Goal: Transaction & Acquisition: Subscribe to service/newsletter

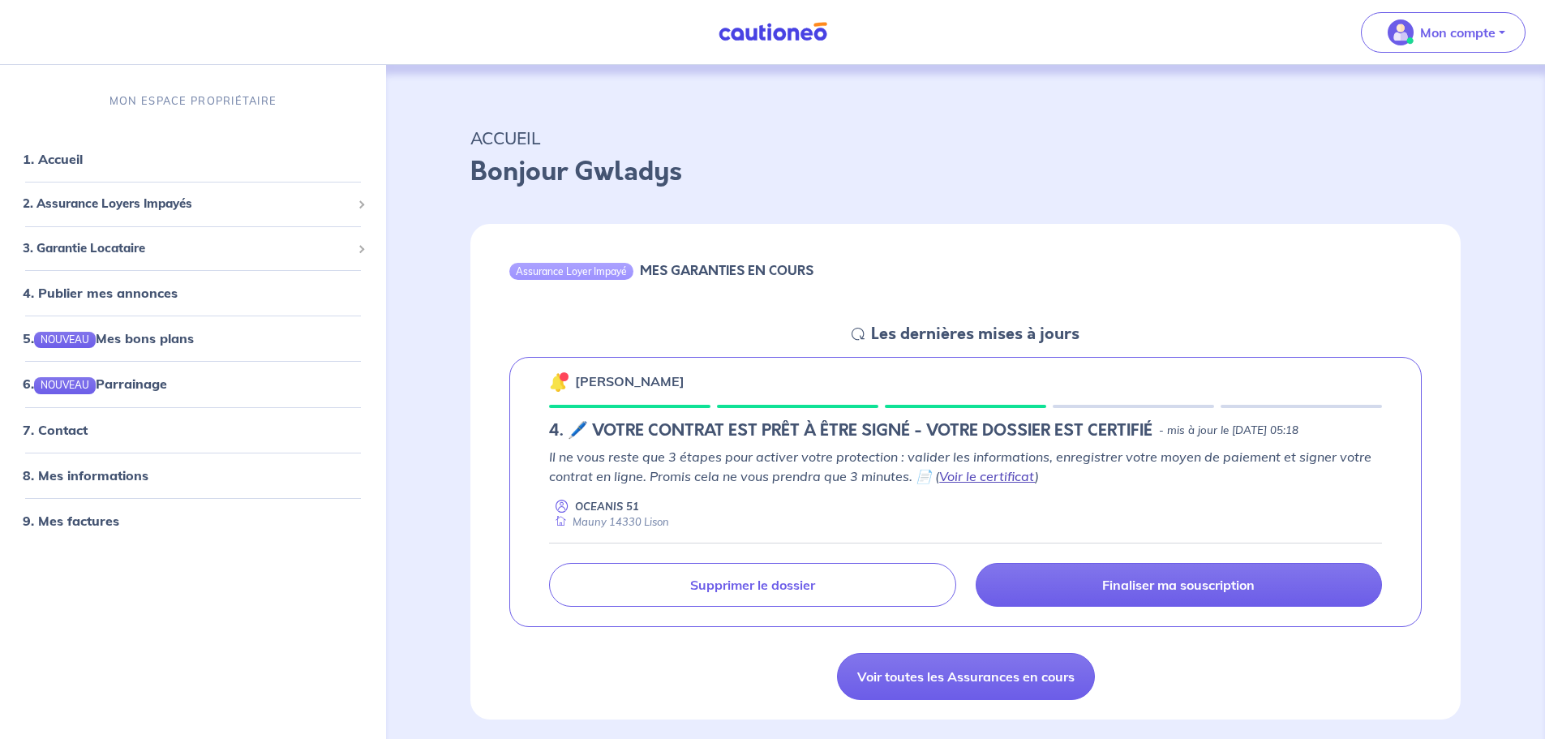
click at [973, 474] on link "Voir le certificat" at bounding box center [987, 476] width 96 height 16
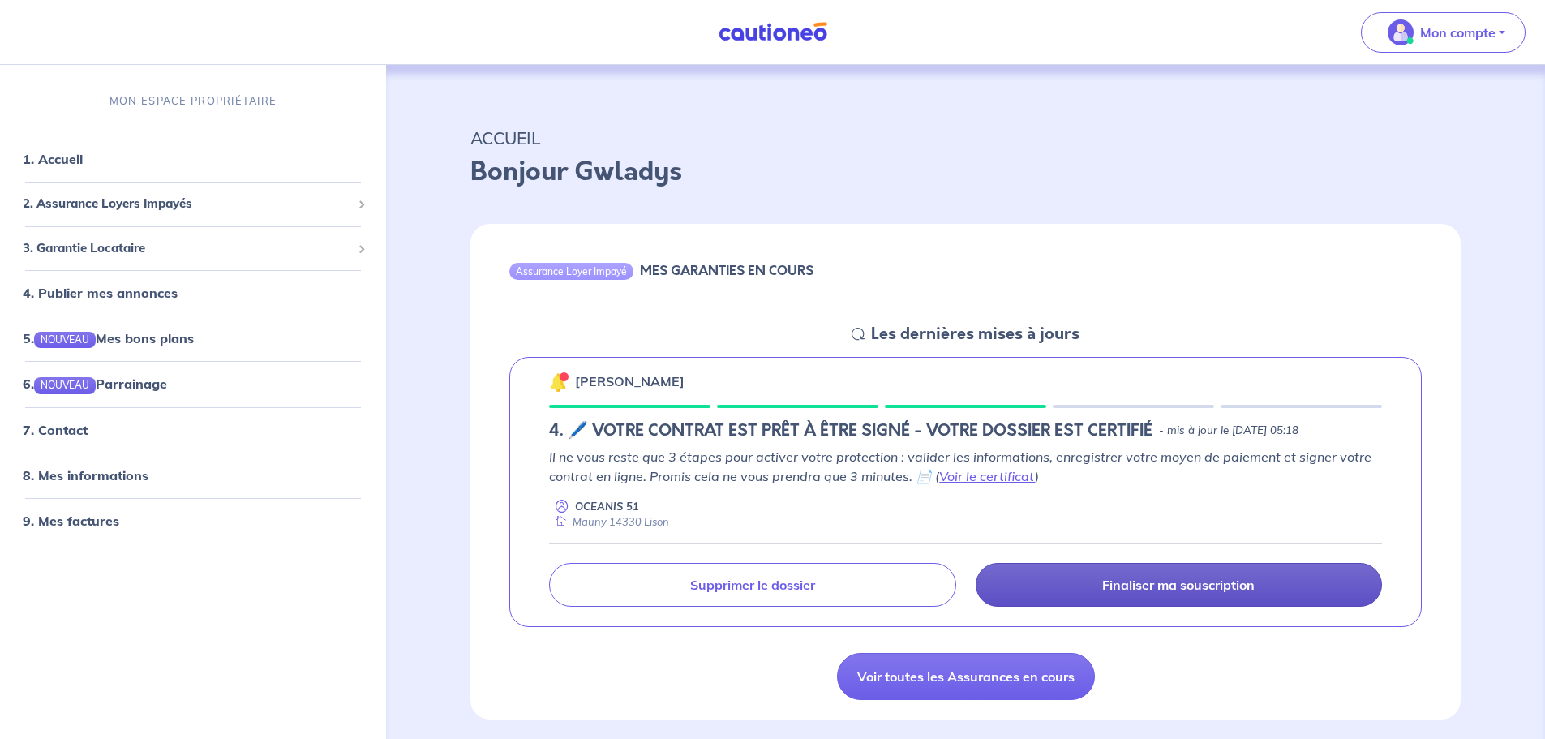
click at [1200, 591] on p "Finaliser ma souscription" at bounding box center [1178, 585] width 153 height 16
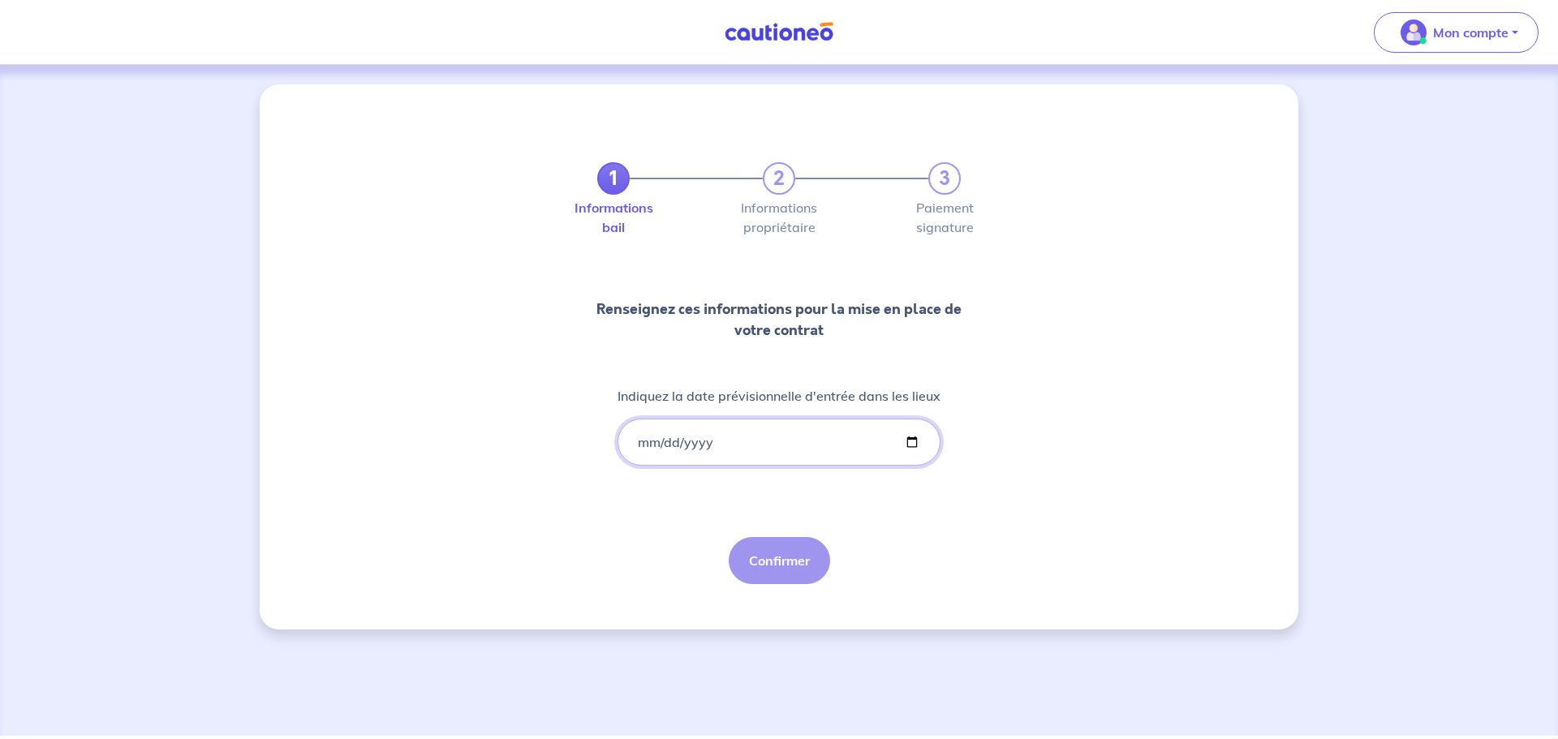
click at [903, 443] on input "Indiquez la date prévisionnelle d'entrée dans les lieux" at bounding box center [778, 442] width 323 height 47
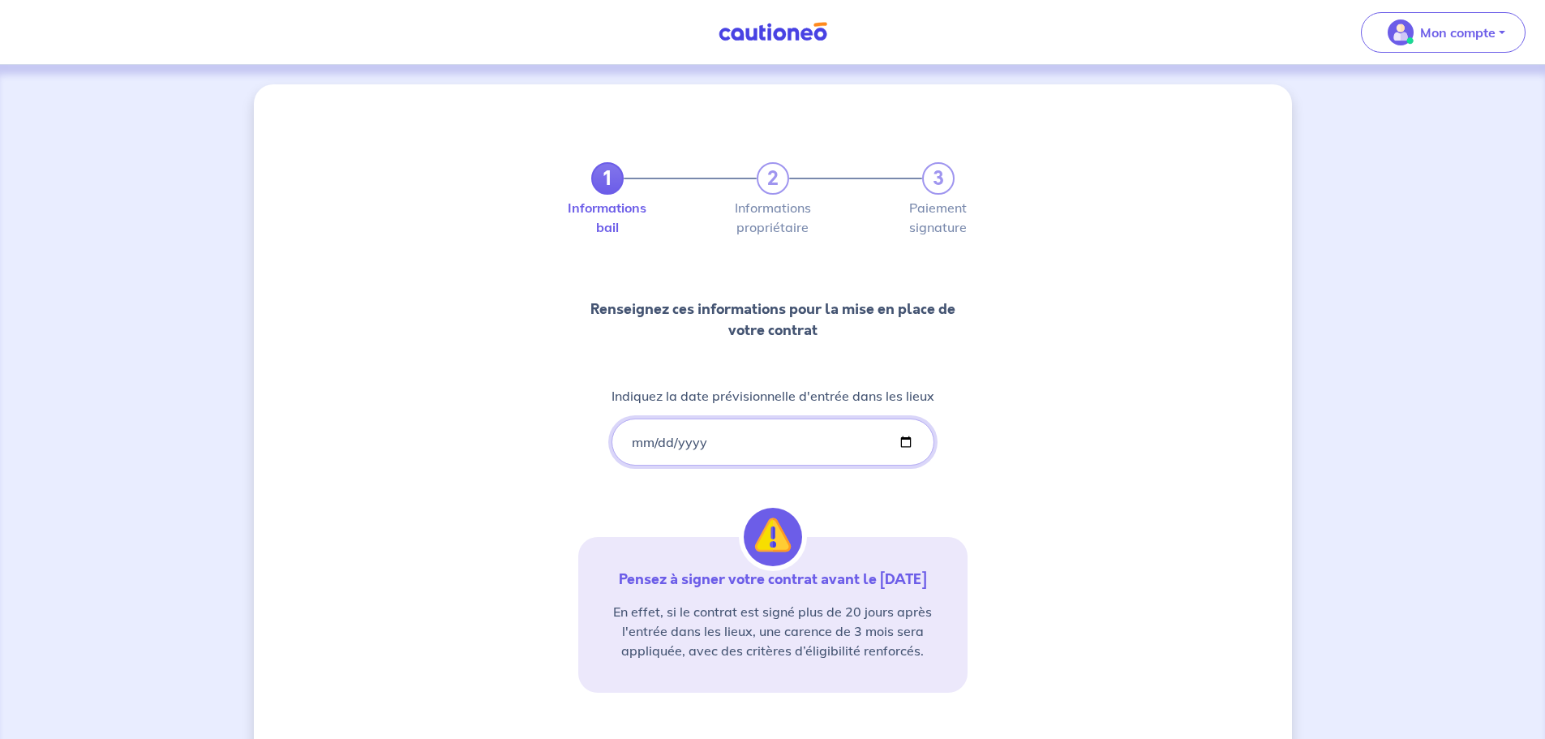
type input "[DATE]"
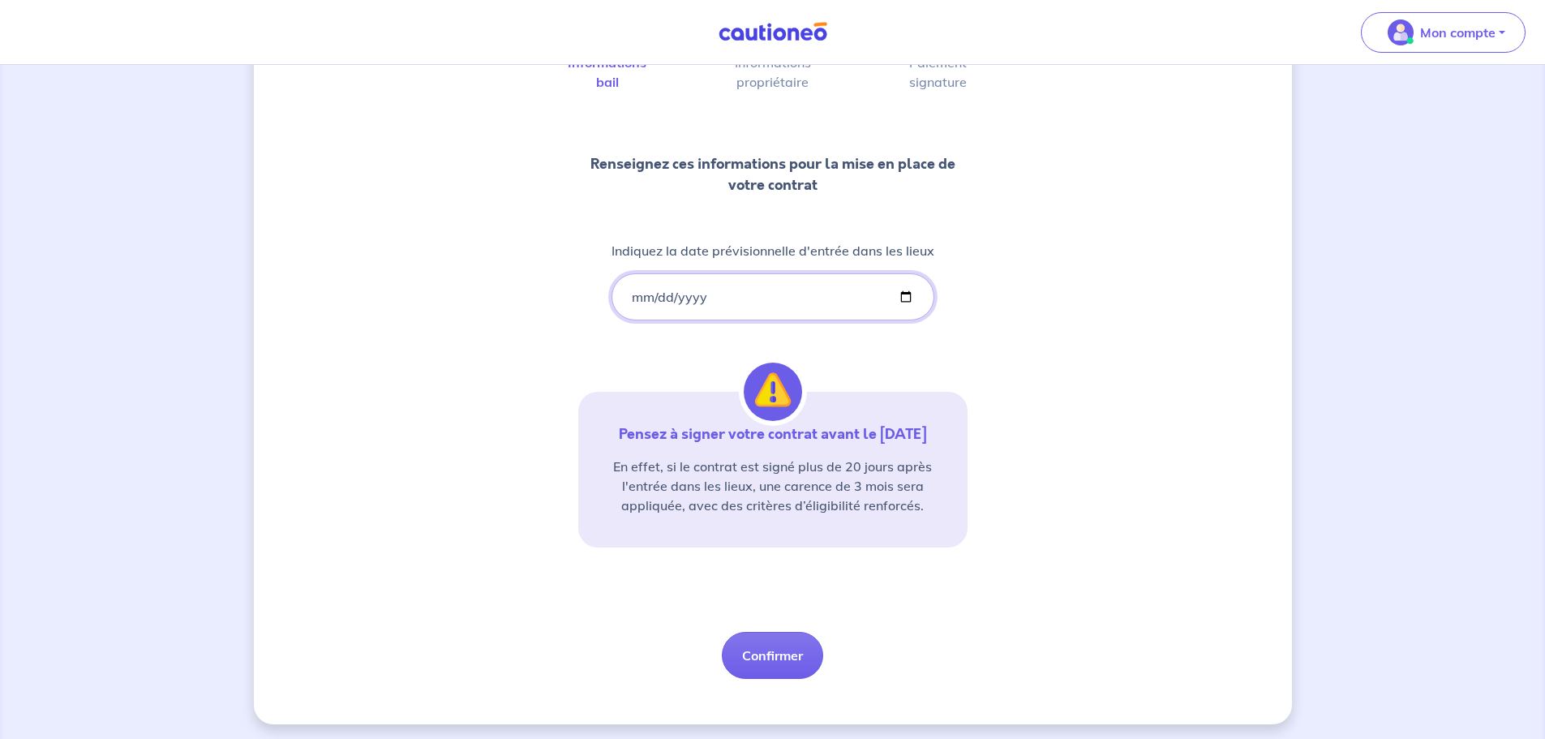
scroll to position [150, 0]
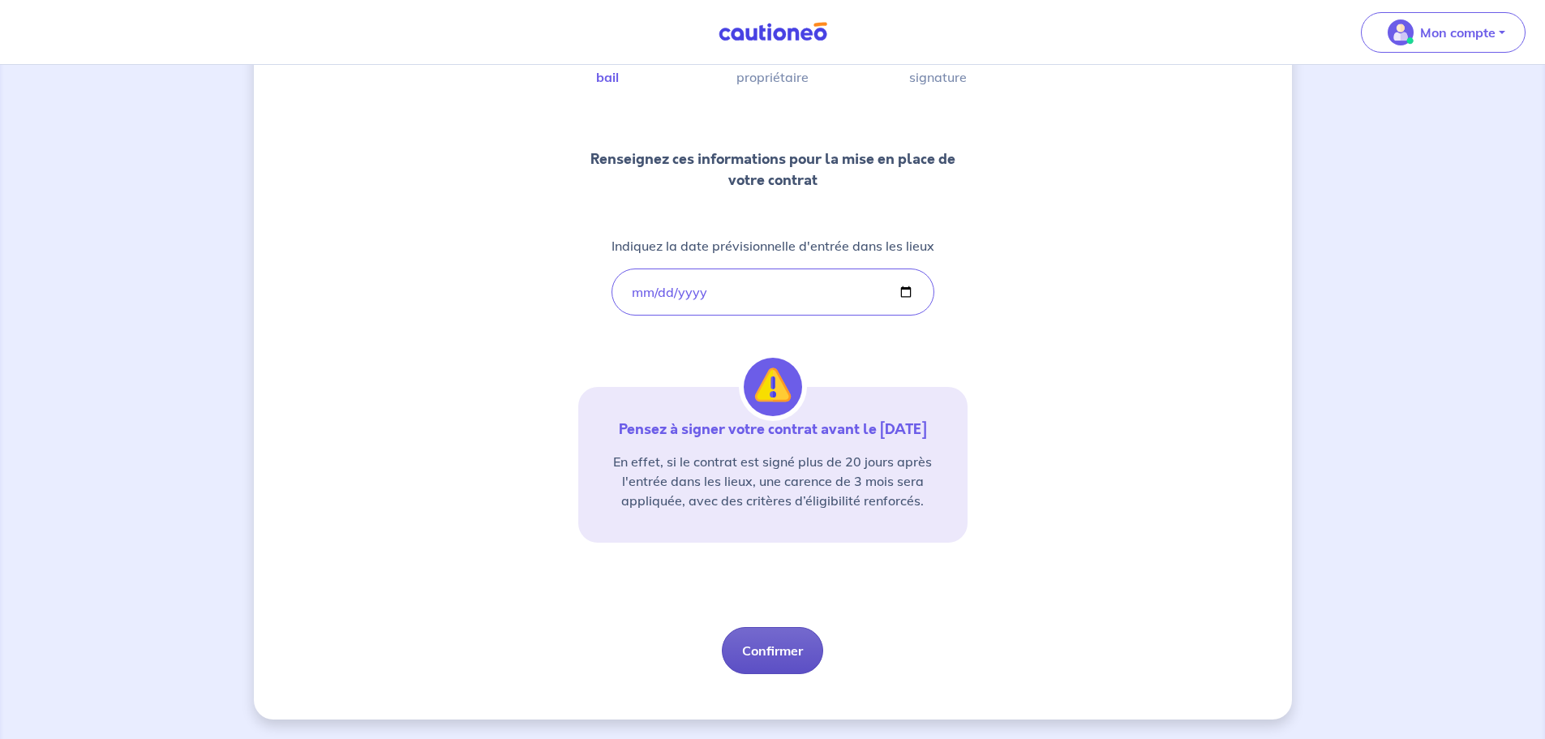
click at [776, 640] on button "Confirmer" at bounding box center [772, 650] width 101 height 47
select select "FR"
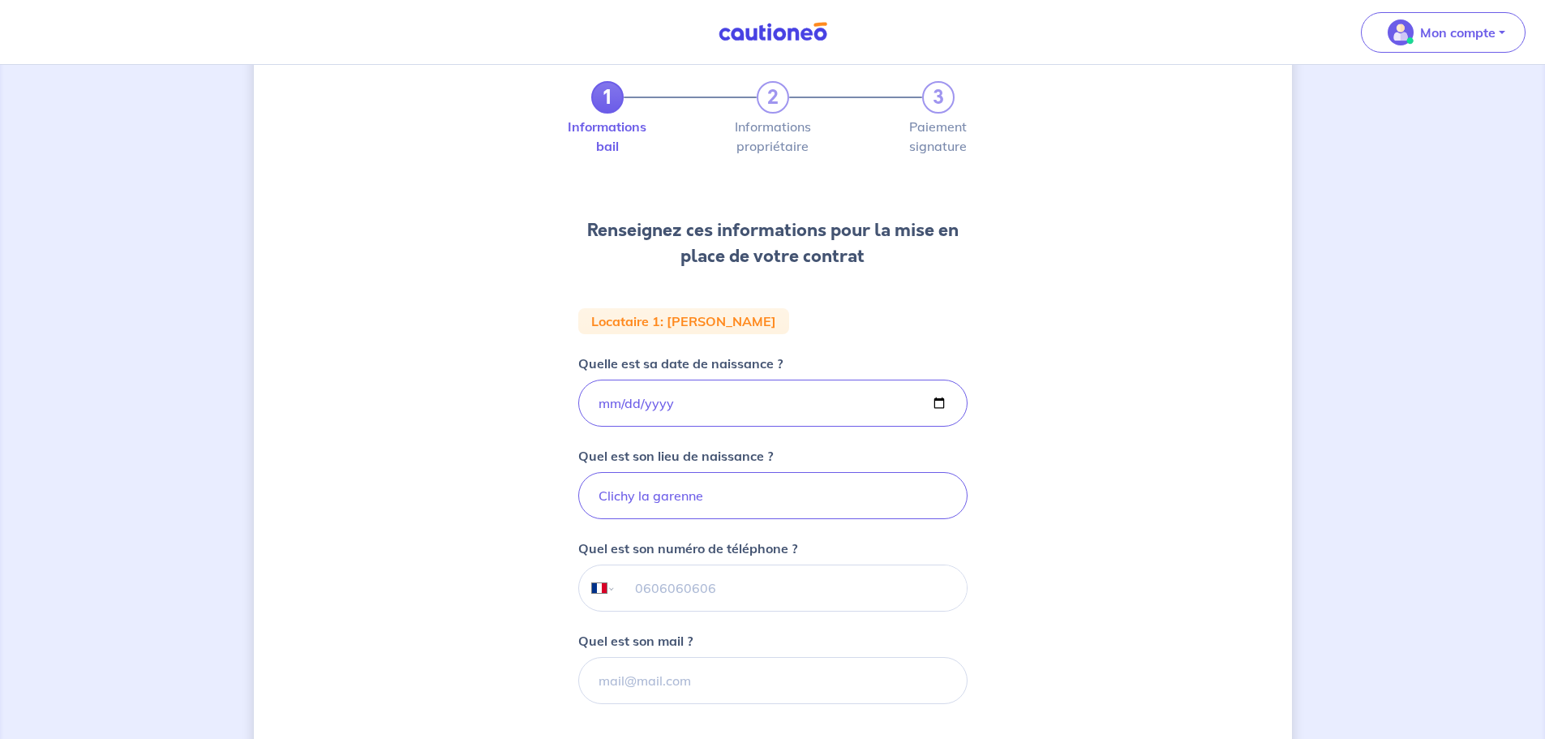
scroll to position [162, 0]
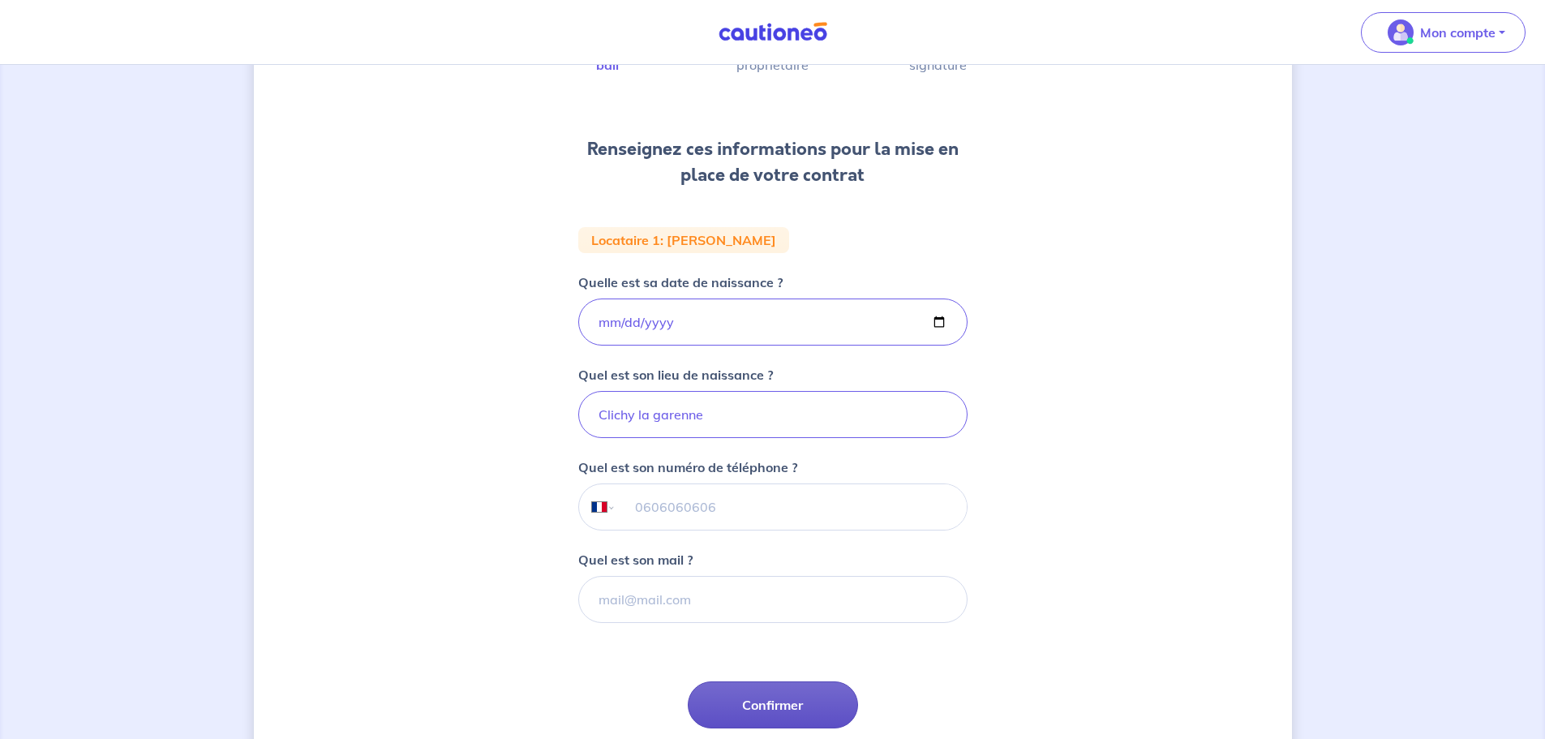
click at [791, 719] on button "Confirmer" at bounding box center [773, 704] width 170 height 47
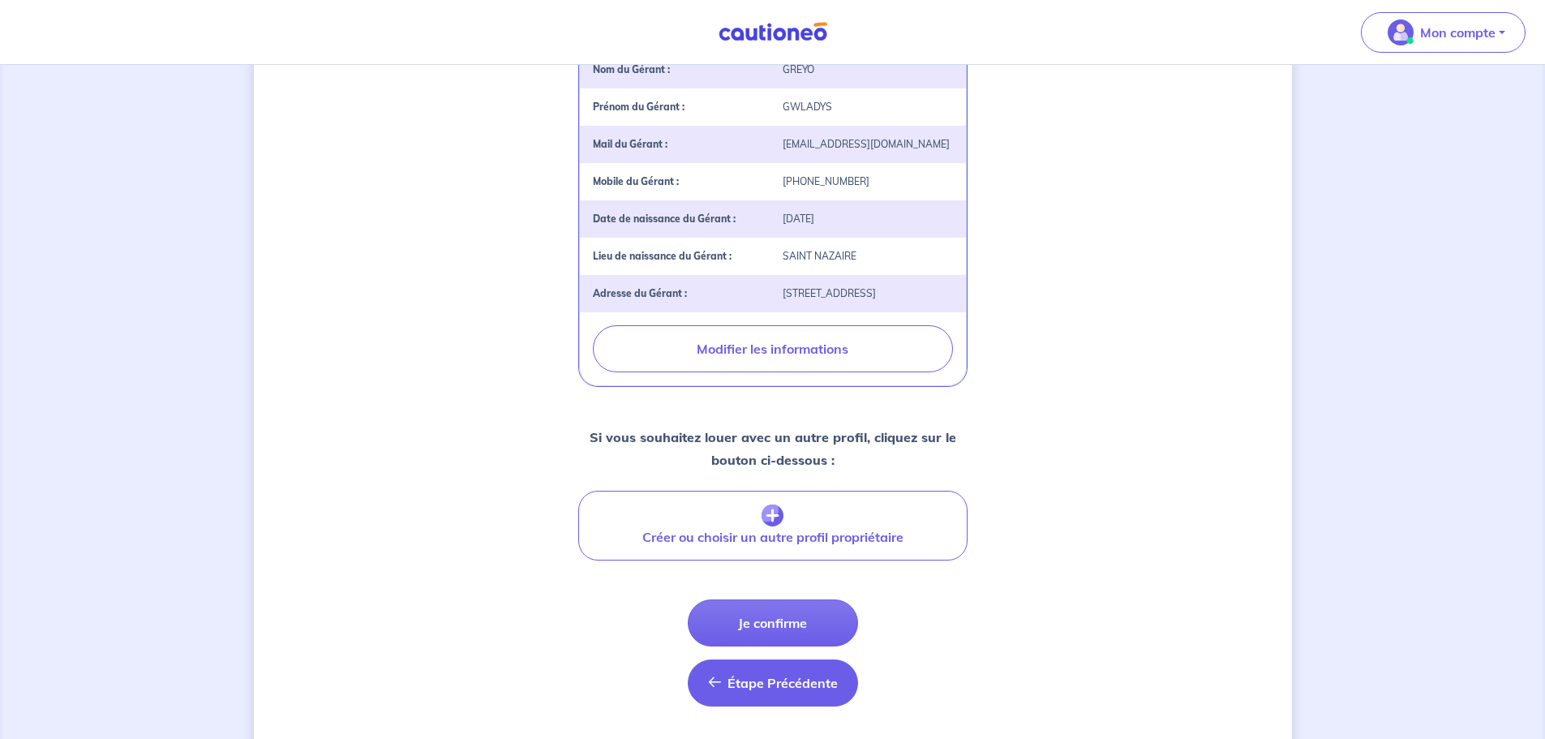
scroll to position [518, 0]
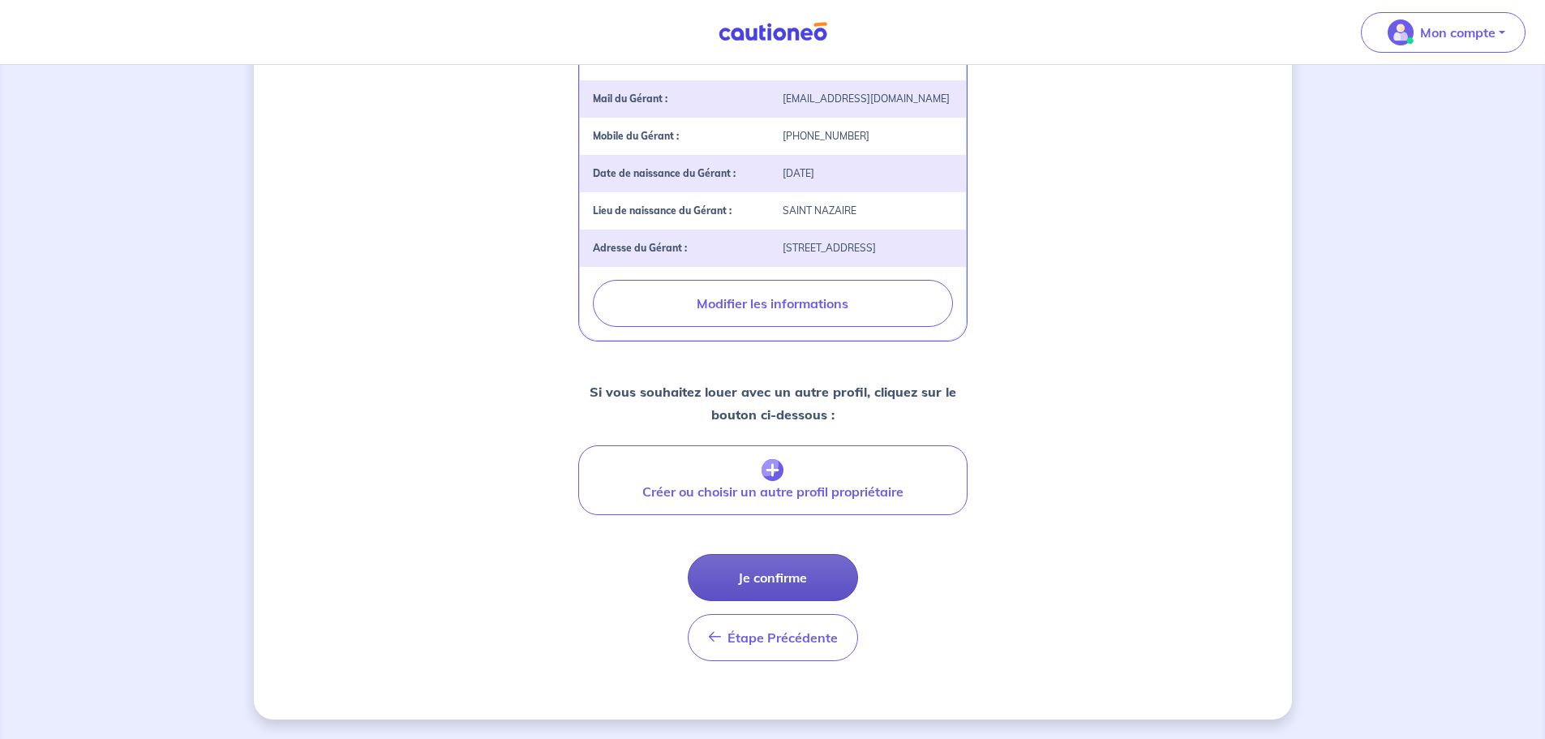
click at [806, 586] on button "Je confirme" at bounding box center [773, 577] width 170 height 47
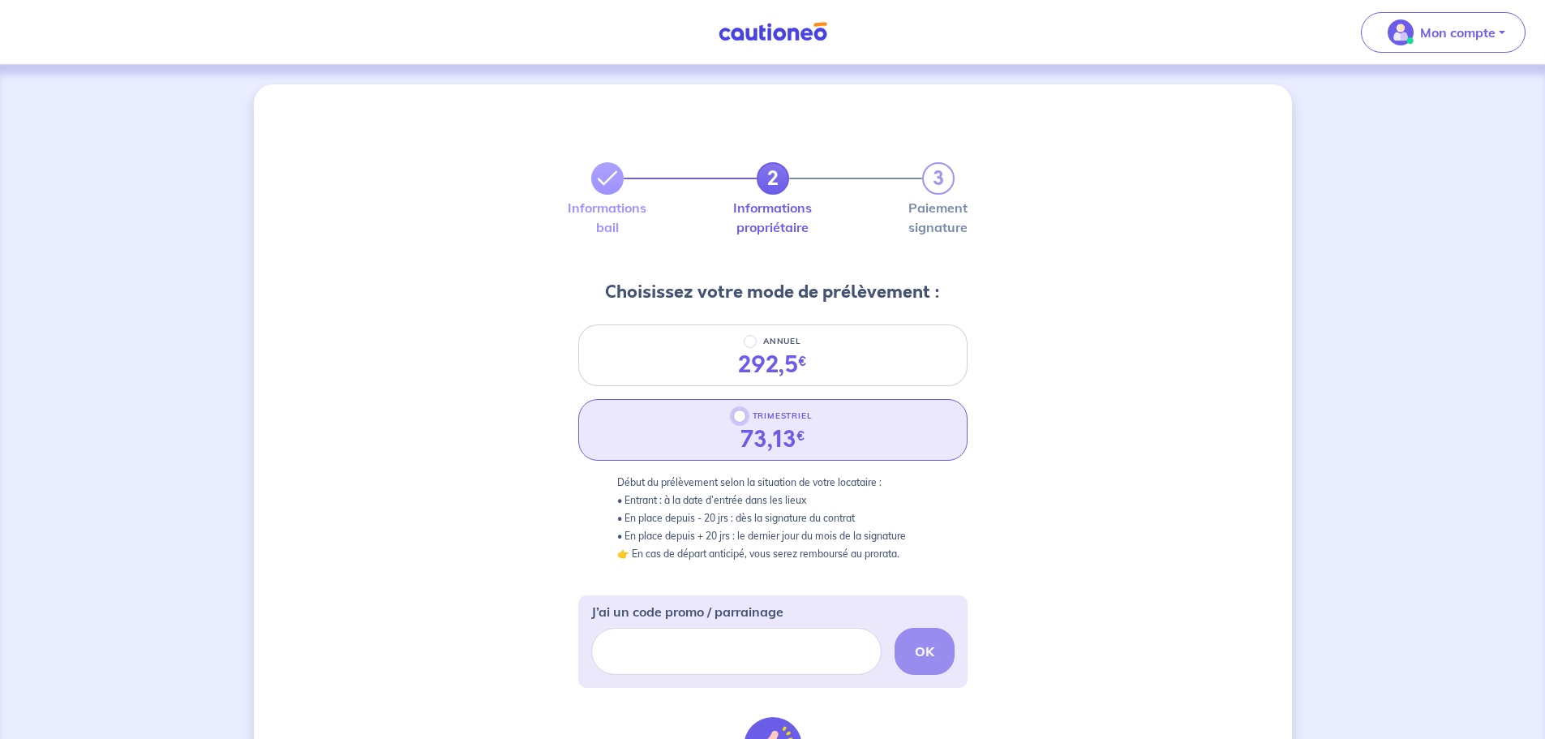
click at [739, 421] on input "TRIMESTRIEL" at bounding box center [739, 416] width 13 height 13
radio input "true"
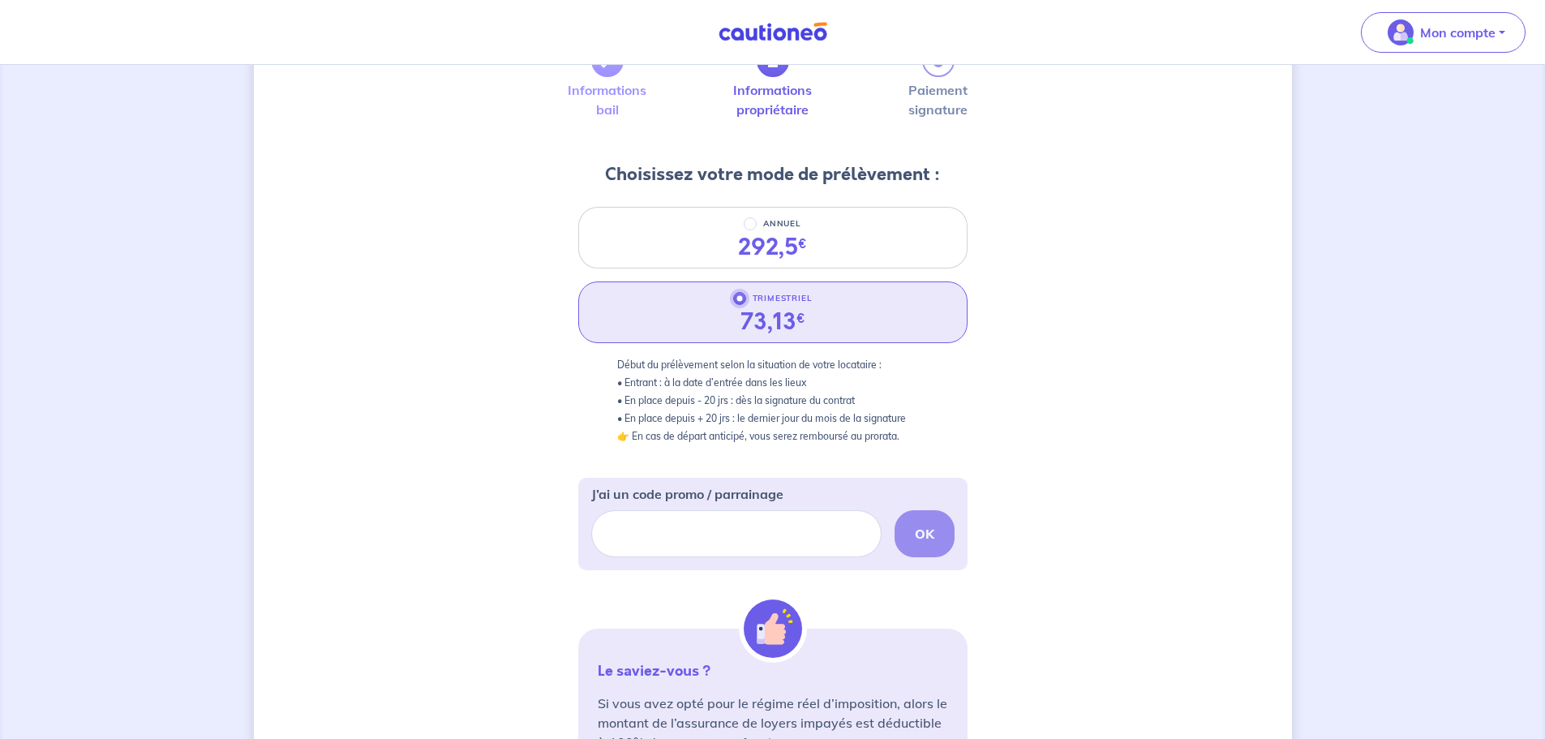
scroll to position [81, 0]
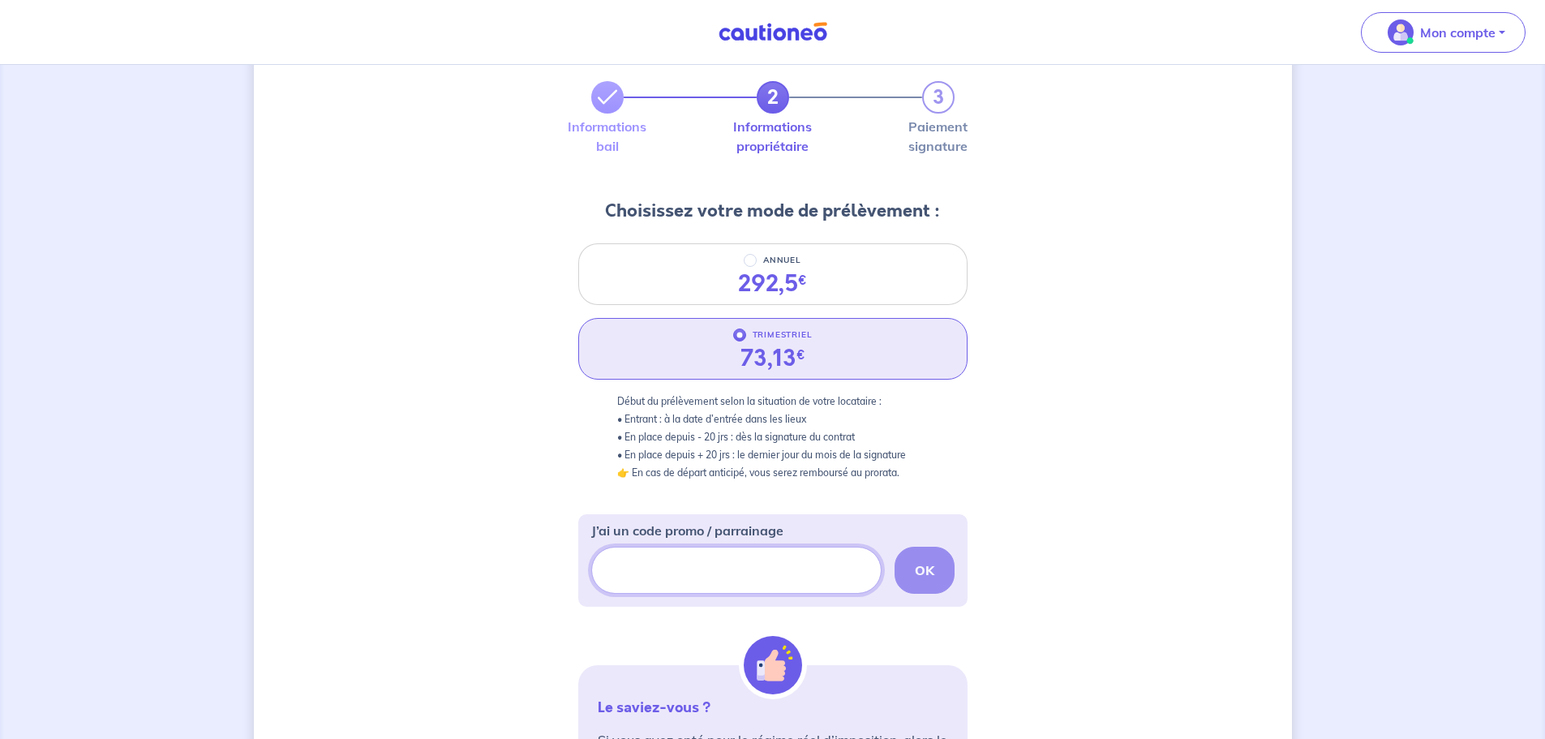
click at [748, 576] on input "J’ai un code promo / parrainage" at bounding box center [736, 570] width 290 height 47
paste input "[URL][DOMAIN_NAME]"
click at [884, 625] on form "2 3 Informations bail Informations propriétaire Paiement signature Choisissez v…" at bounding box center [772, 527] width 389 height 970
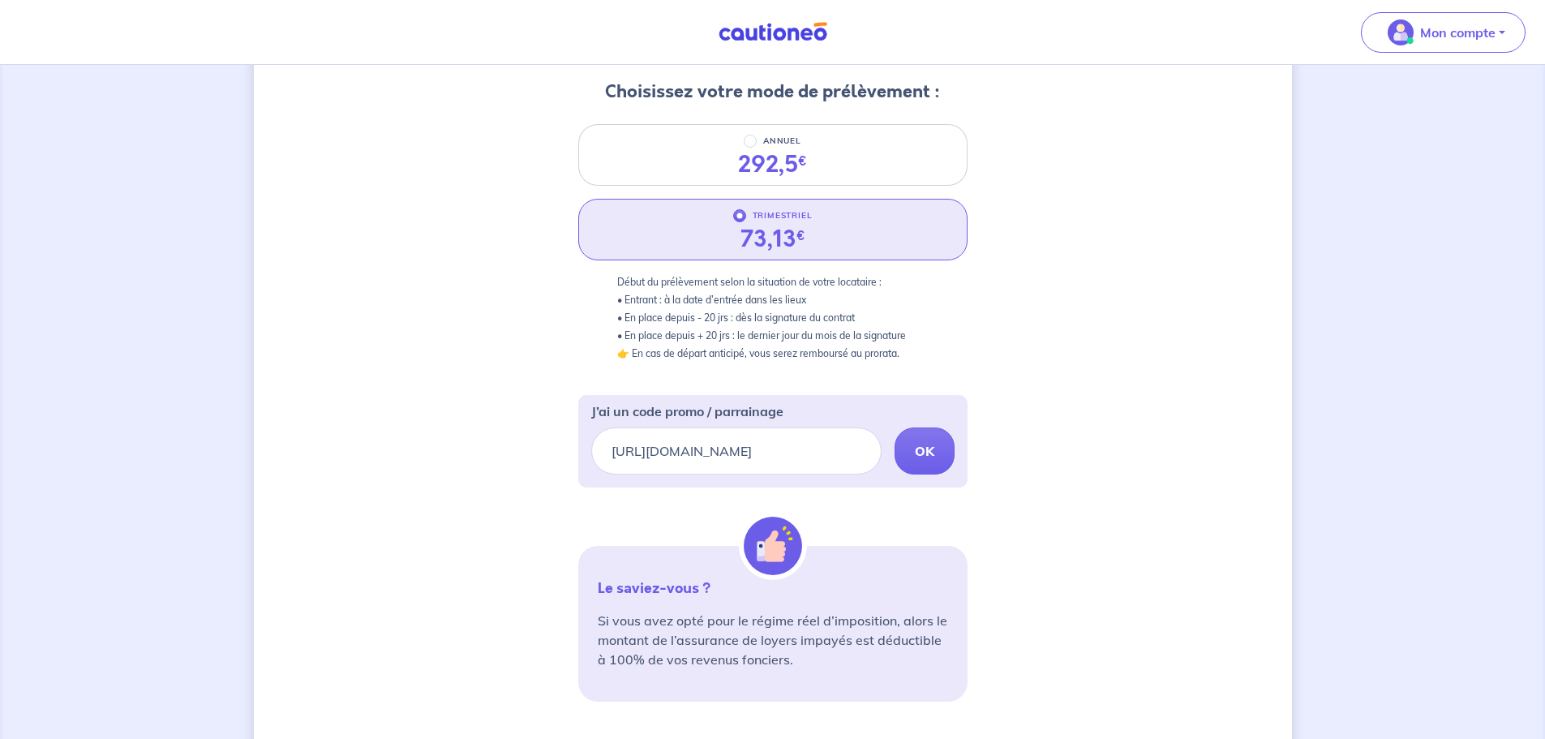
scroll to position [324, 0]
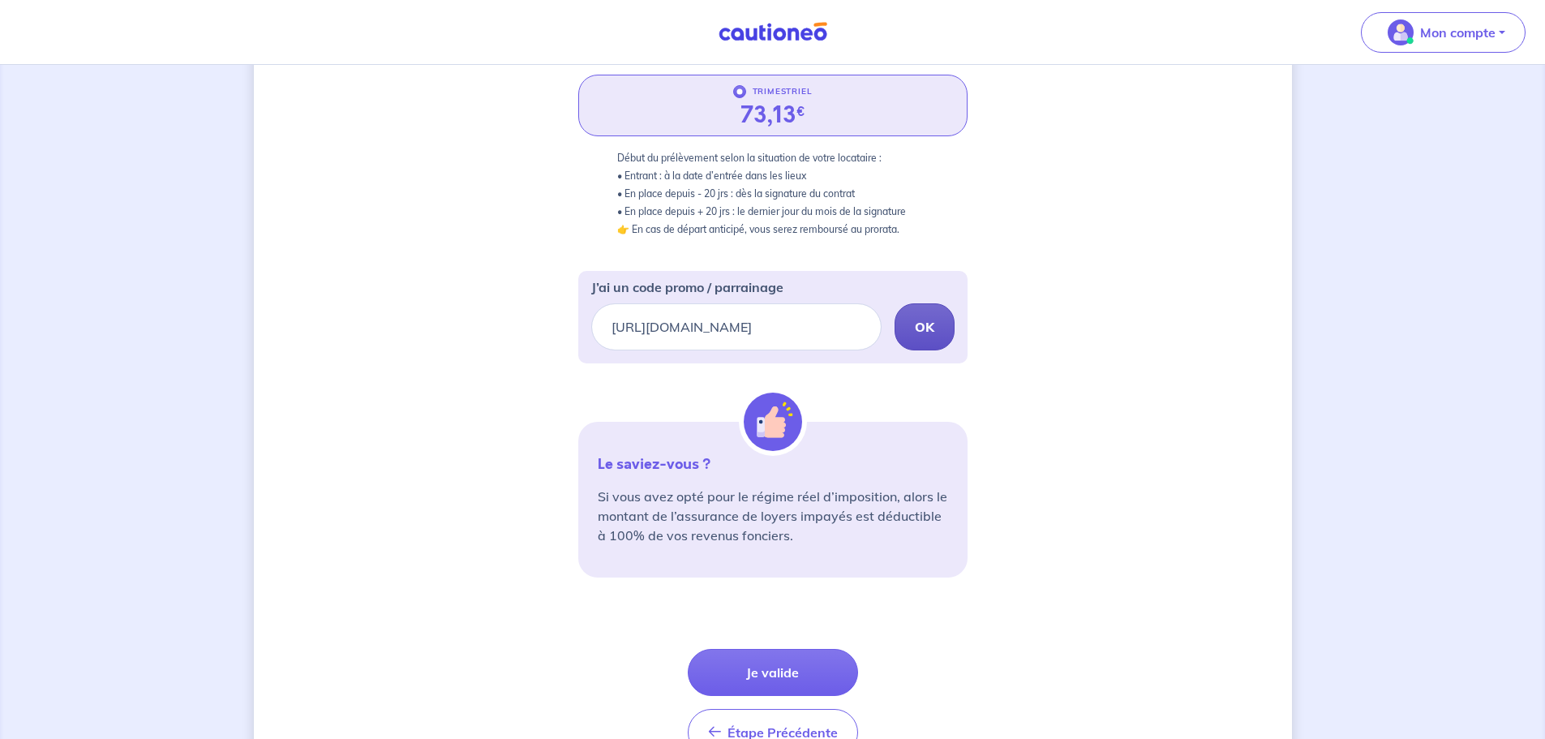
click at [936, 320] on button "OK" at bounding box center [925, 326] width 60 height 47
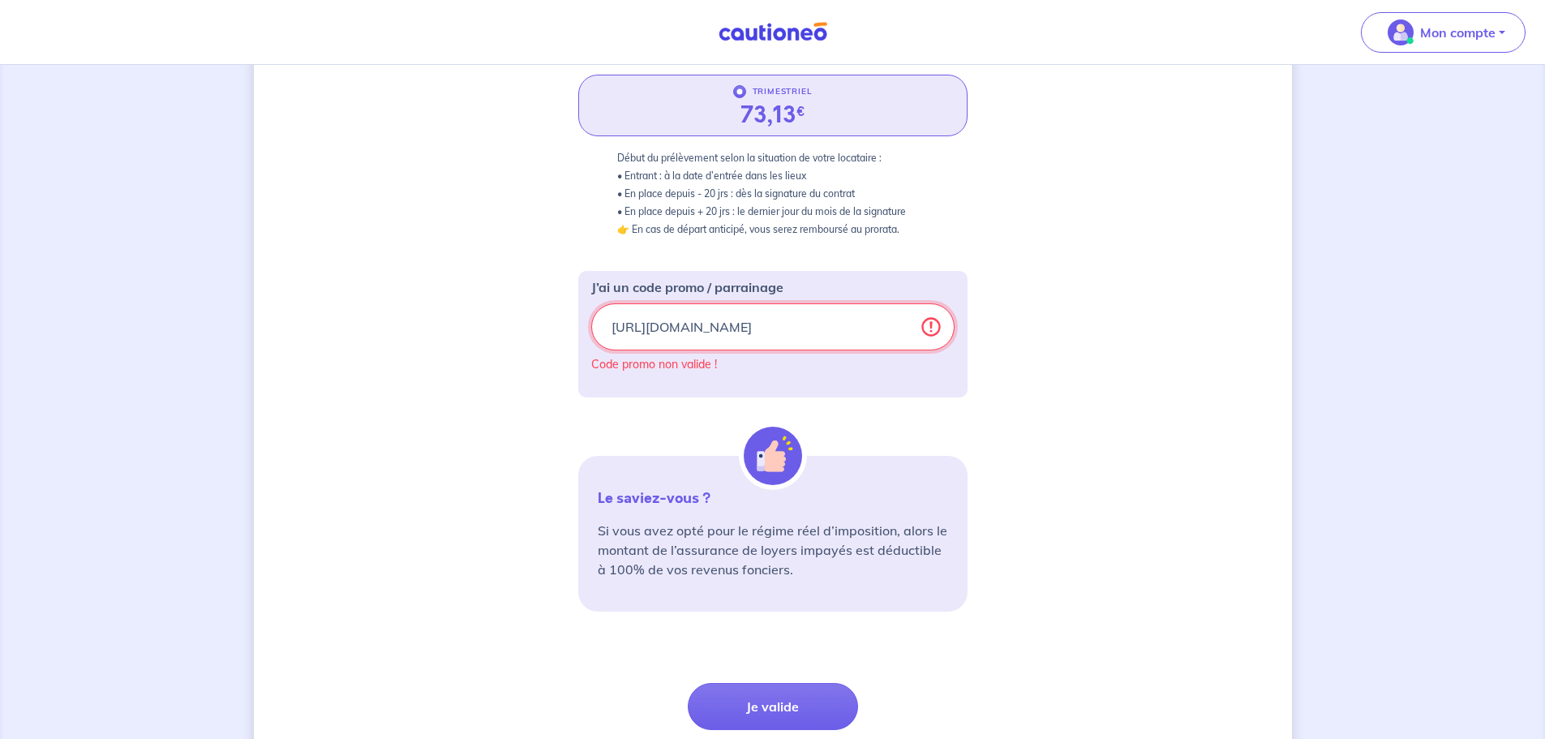
click at [735, 333] on input "[URL][DOMAIN_NAME]" at bounding box center [772, 326] width 363 height 47
paste input "ders-3"
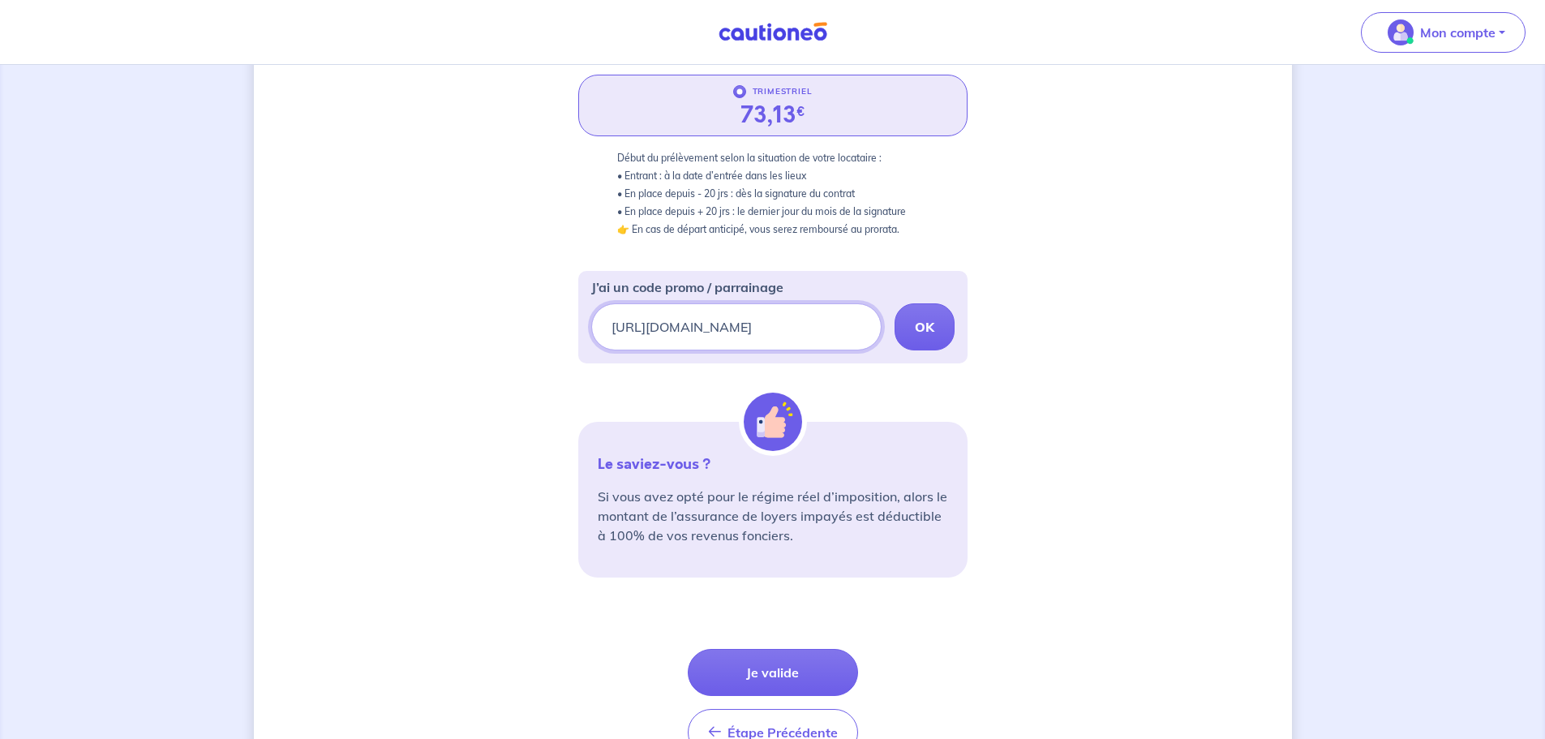
type input "[URL][DOMAIN_NAME]"
click at [922, 333] on strong "OK" at bounding box center [924, 327] width 19 height 16
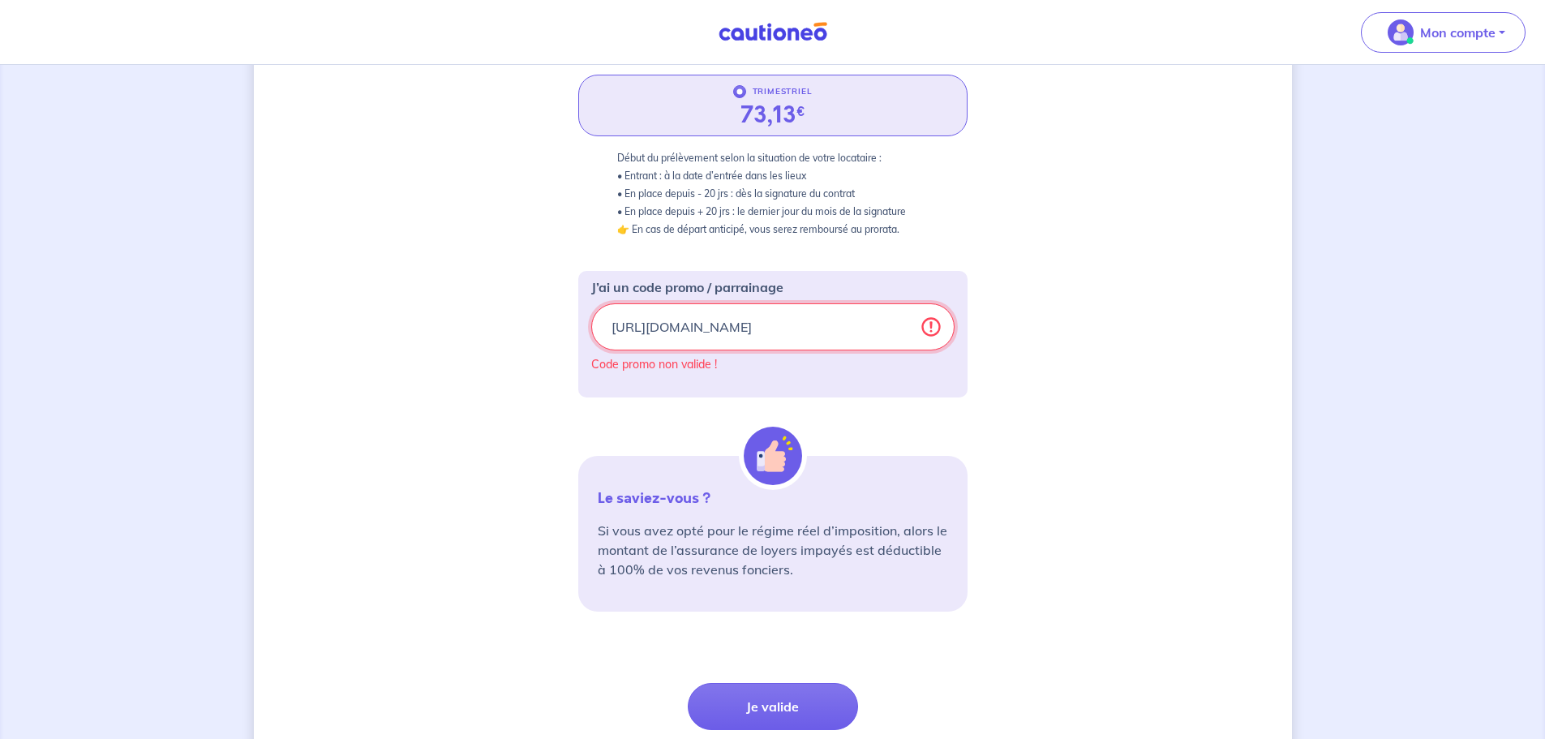
drag, startPoint x: 825, startPoint y: 328, endPoint x: 207, endPoint y: 313, distance: 618.3
click at [207, 313] on div "2 3 Informations bail Informations propriétaire Paiement signature Choisissez v…" at bounding box center [772, 304] width 1545 height 1128
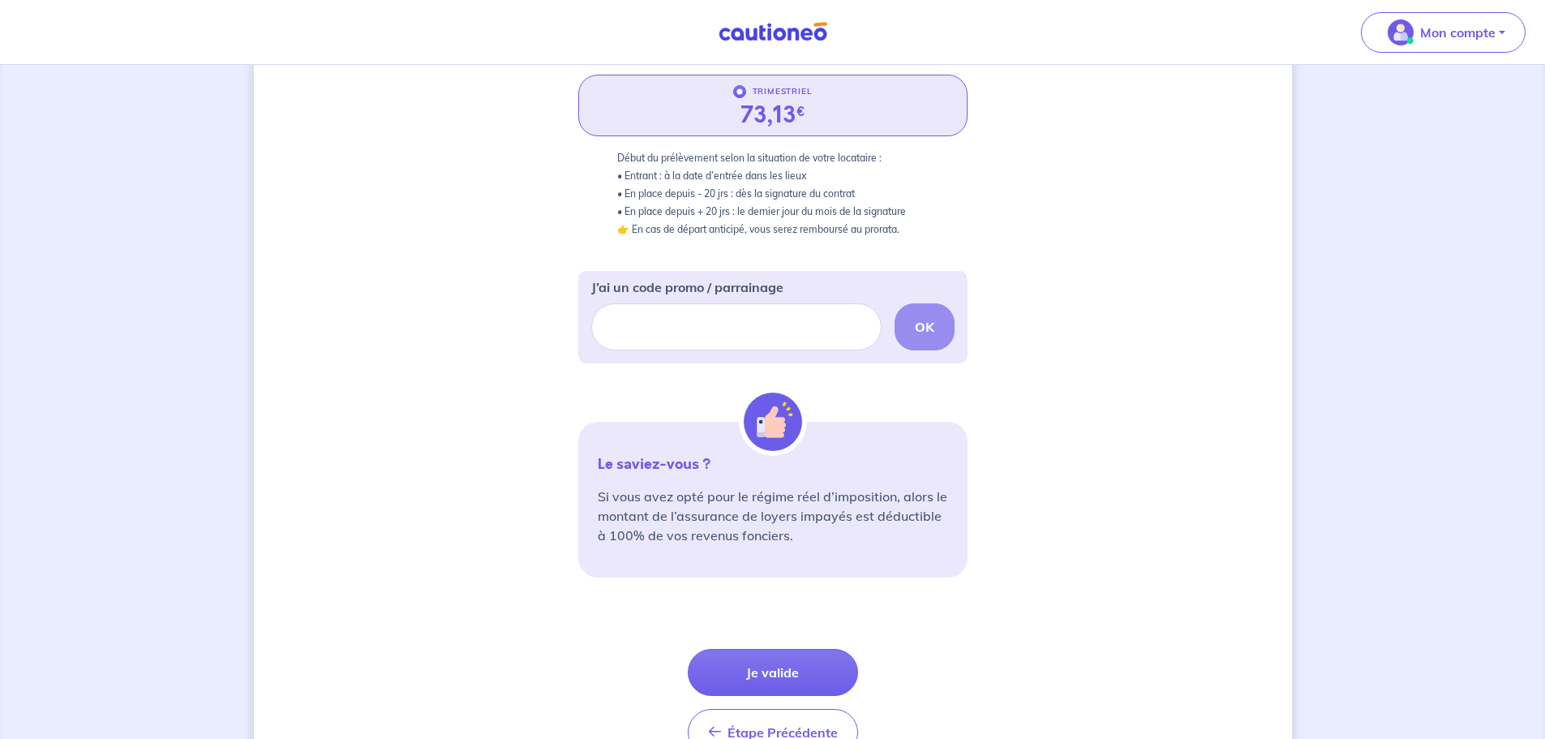
click at [885, 526] on p "Si vous avez opté pour le régime réel d’imposition, alors le montant de l’assur…" at bounding box center [773, 516] width 350 height 58
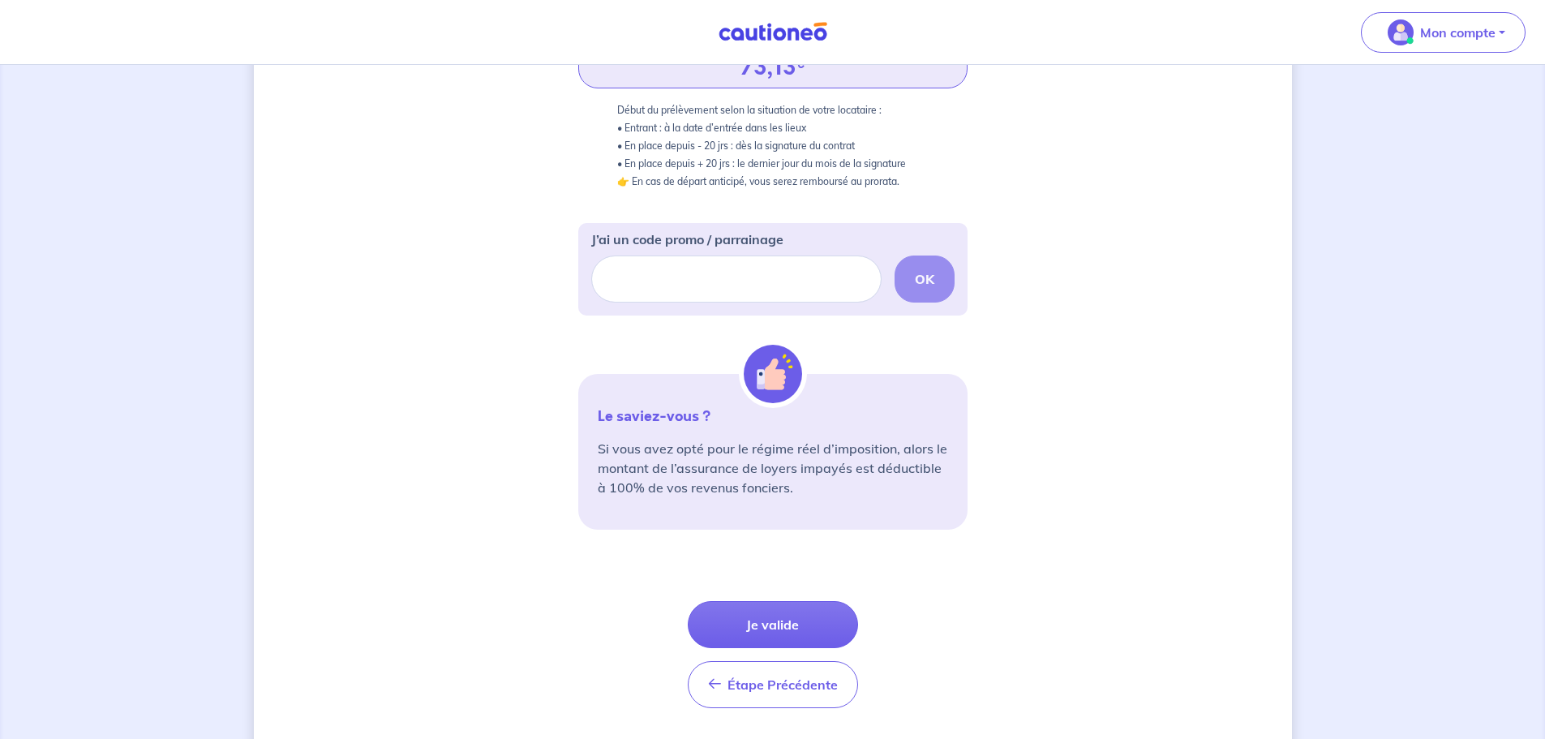
scroll to position [419, 0]
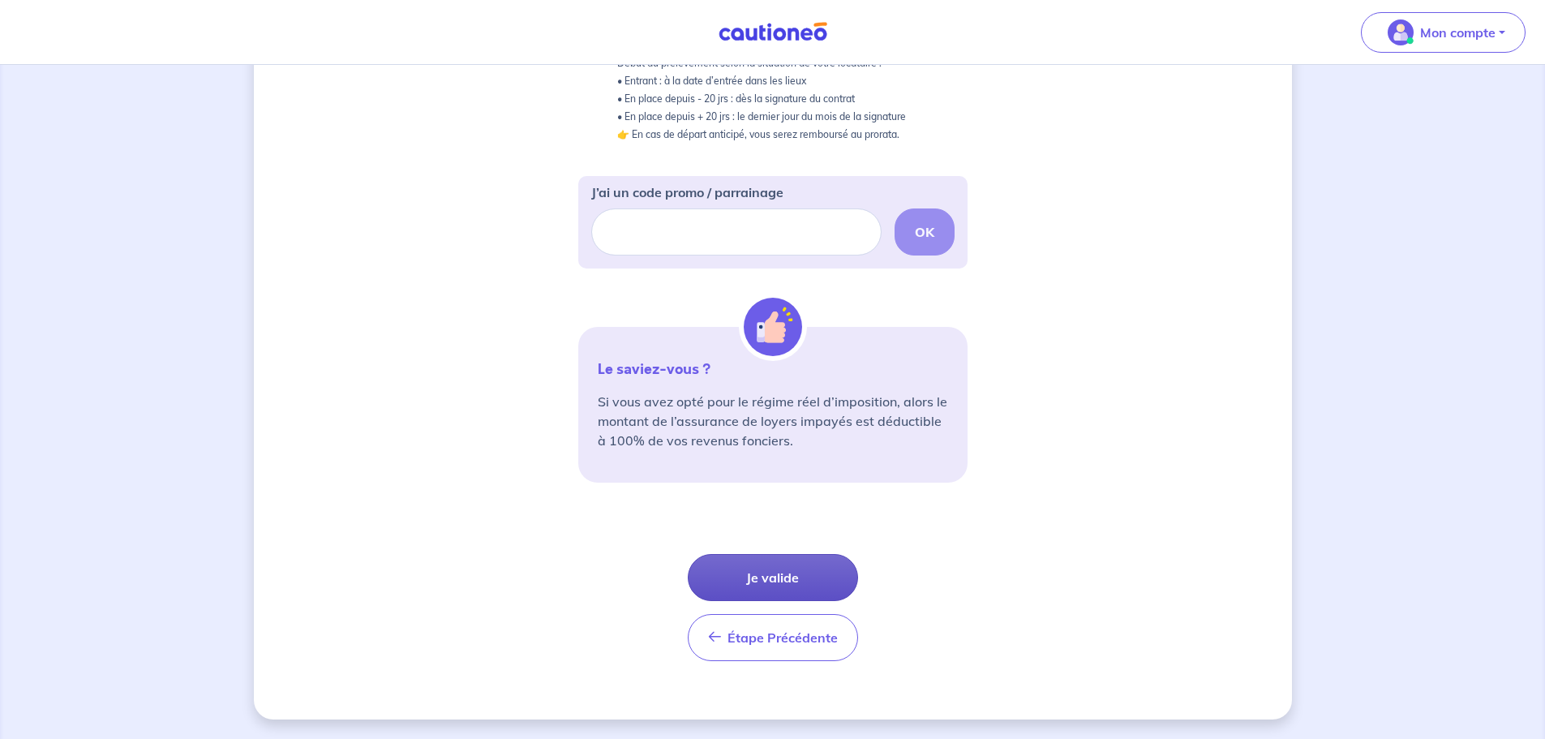
click at [800, 587] on button "Je valide" at bounding box center [773, 577] width 170 height 47
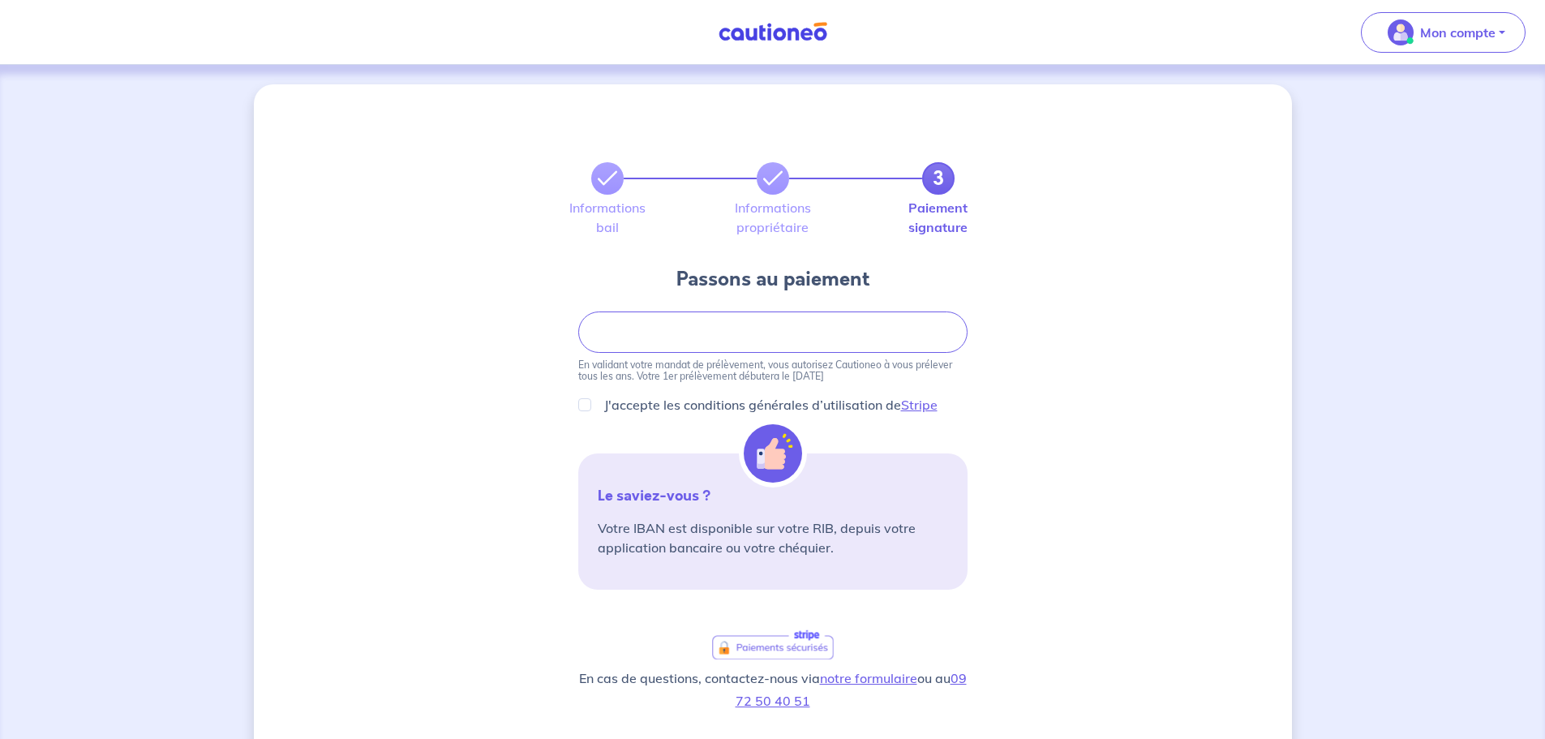
click at [591, 405] on div "J'accepte les conditions générales d’utilisation de Stripe" at bounding box center [772, 404] width 389 height 19
click at [580, 404] on input "J'accepte les conditions générales d’utilisation de Stripe" at bounding box center [584, 404] width 13 height 13
checkbox input "true"
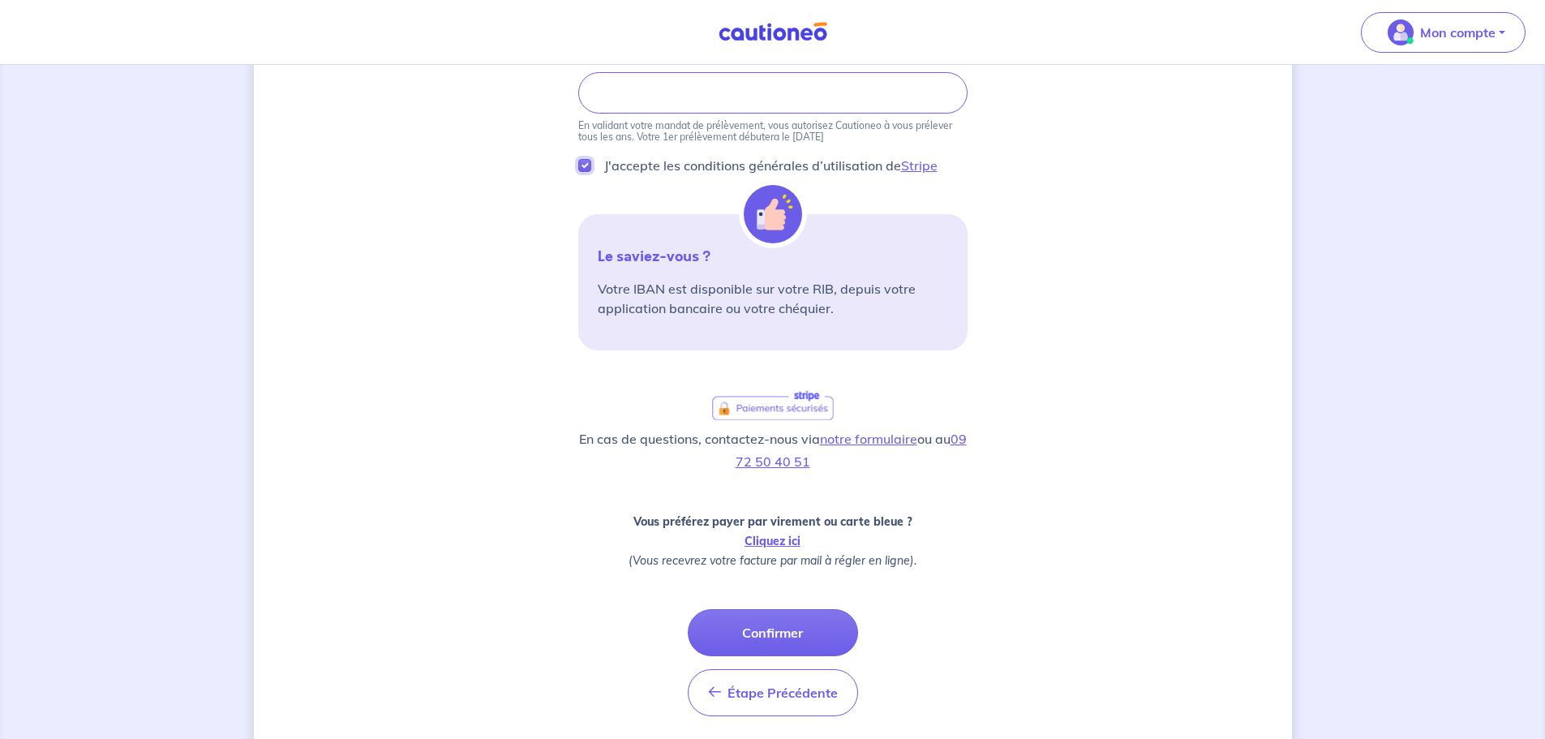
scroll to position [294, 0]
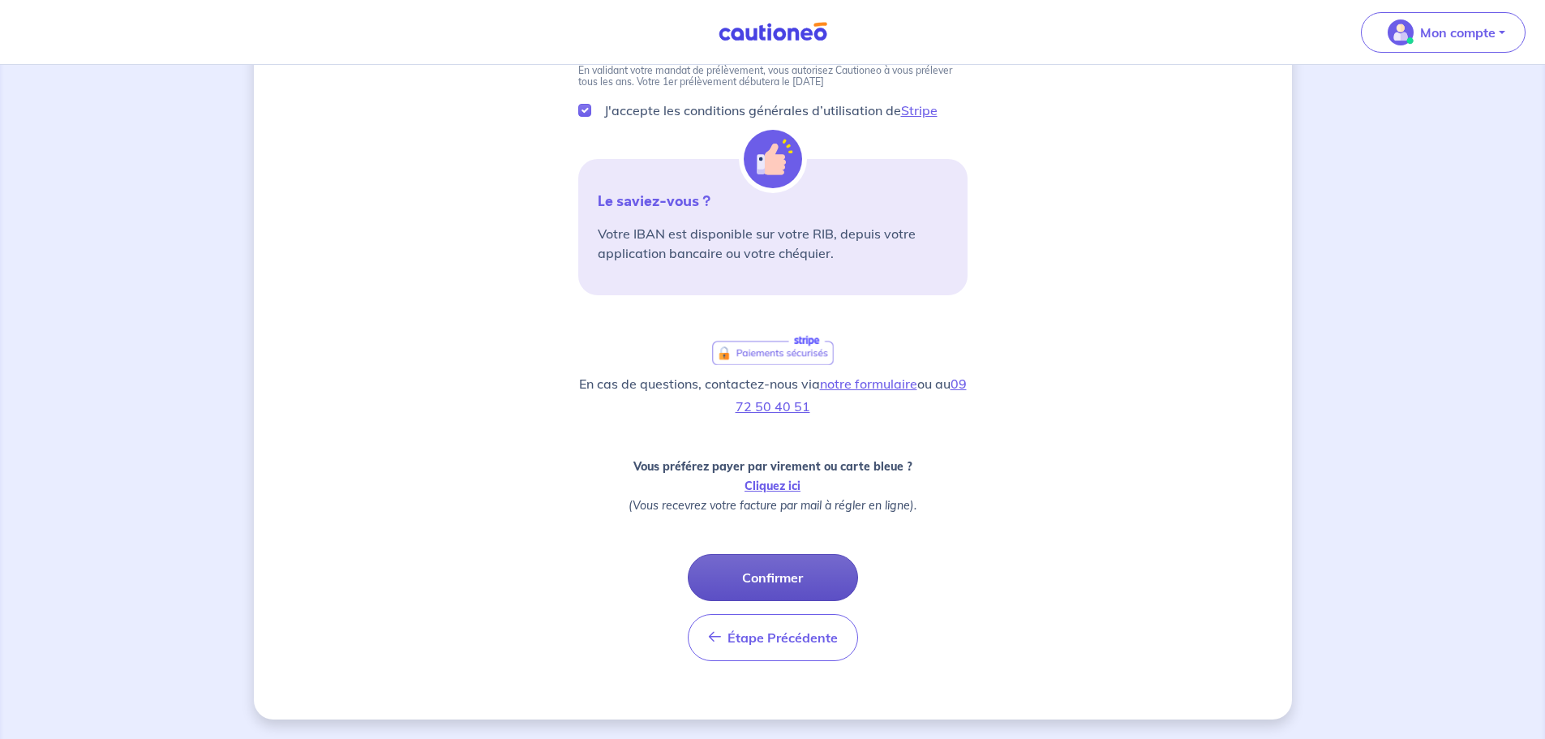
click at [764, 577] on button "Confirmer" at bounding box center [773, 577] width 170 height 47
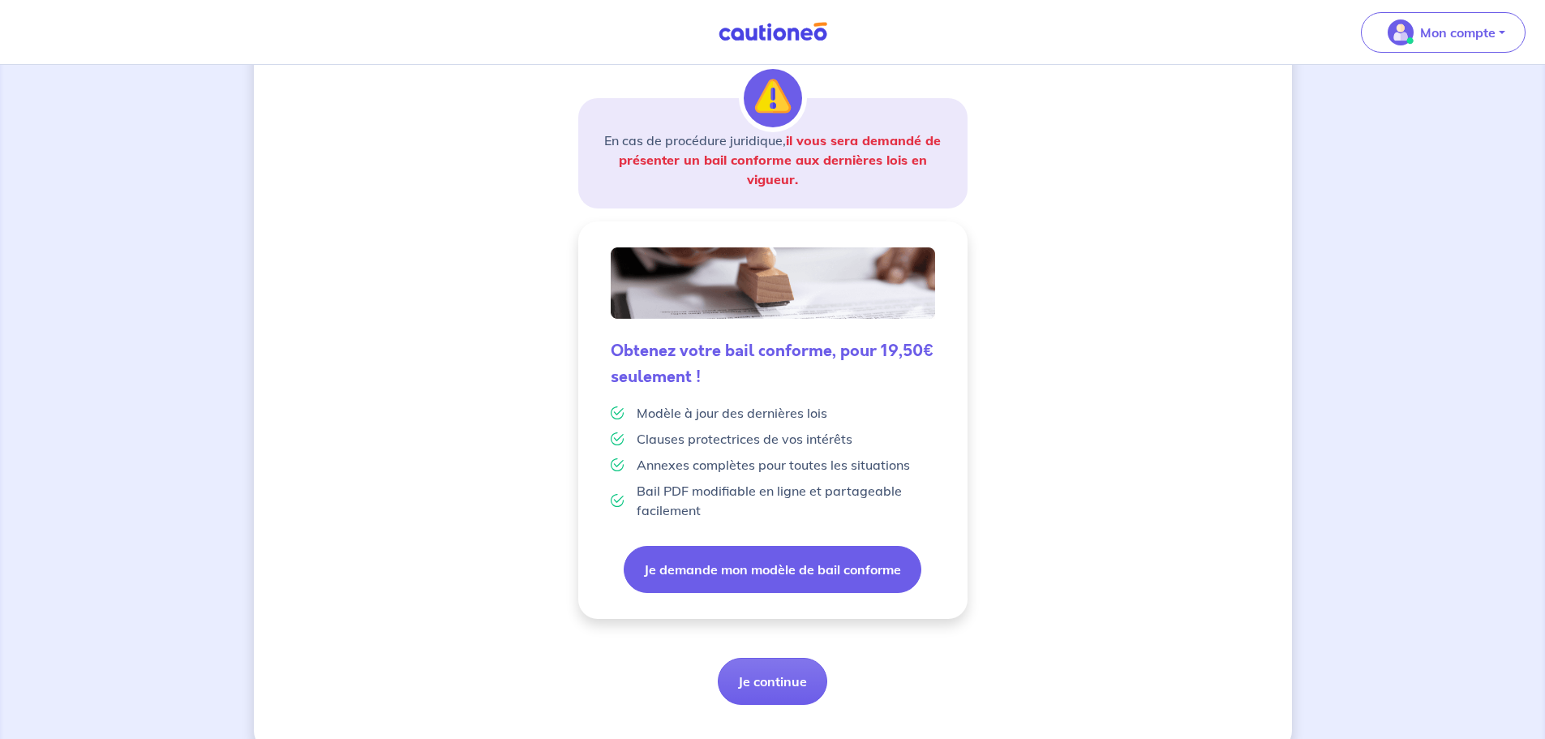
scroll to position [283, 0]
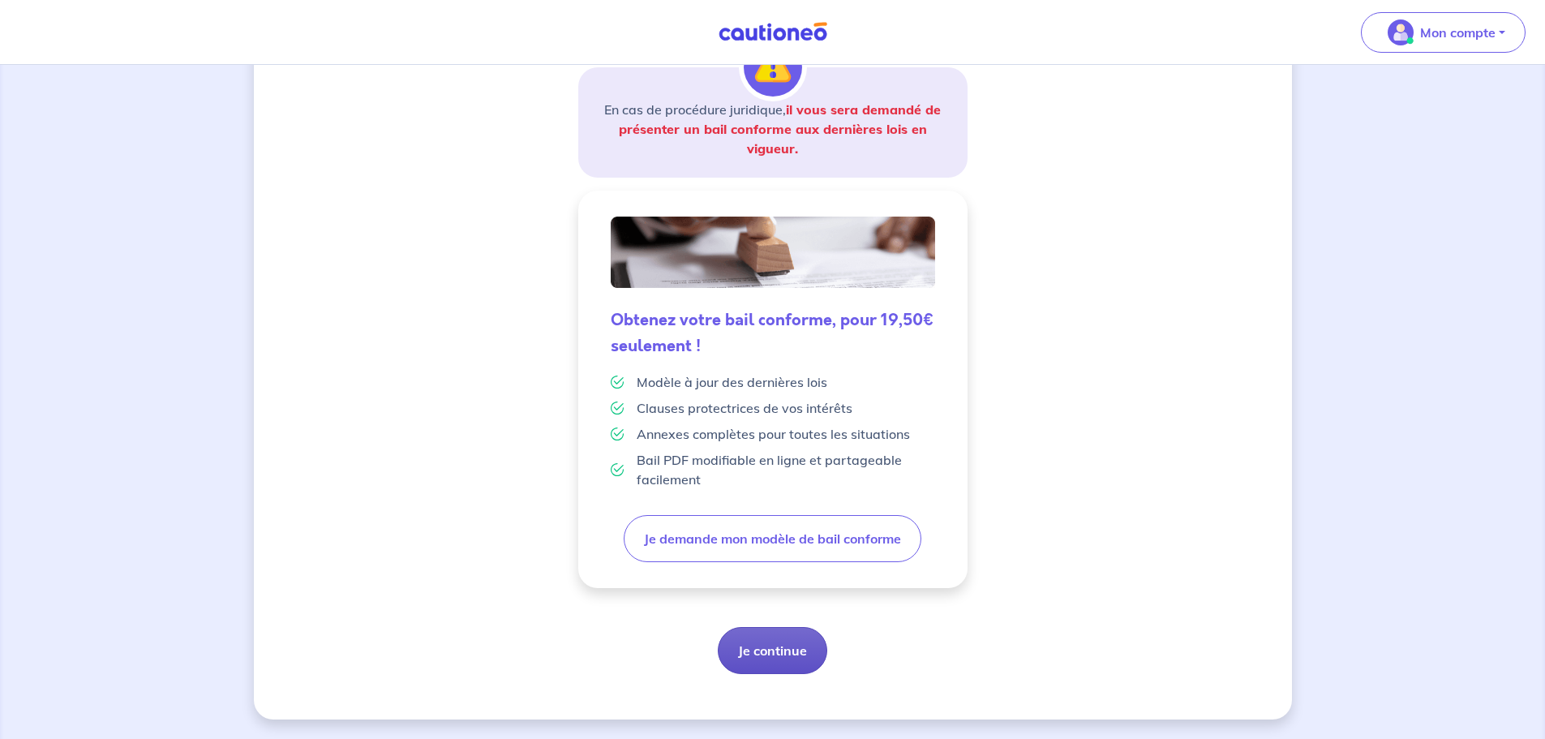
click at [782, 669] on button "Je continue" at bounding box center [773, 650] width 110 height 47
